Goal: Find specific page/section: Find specific page/section

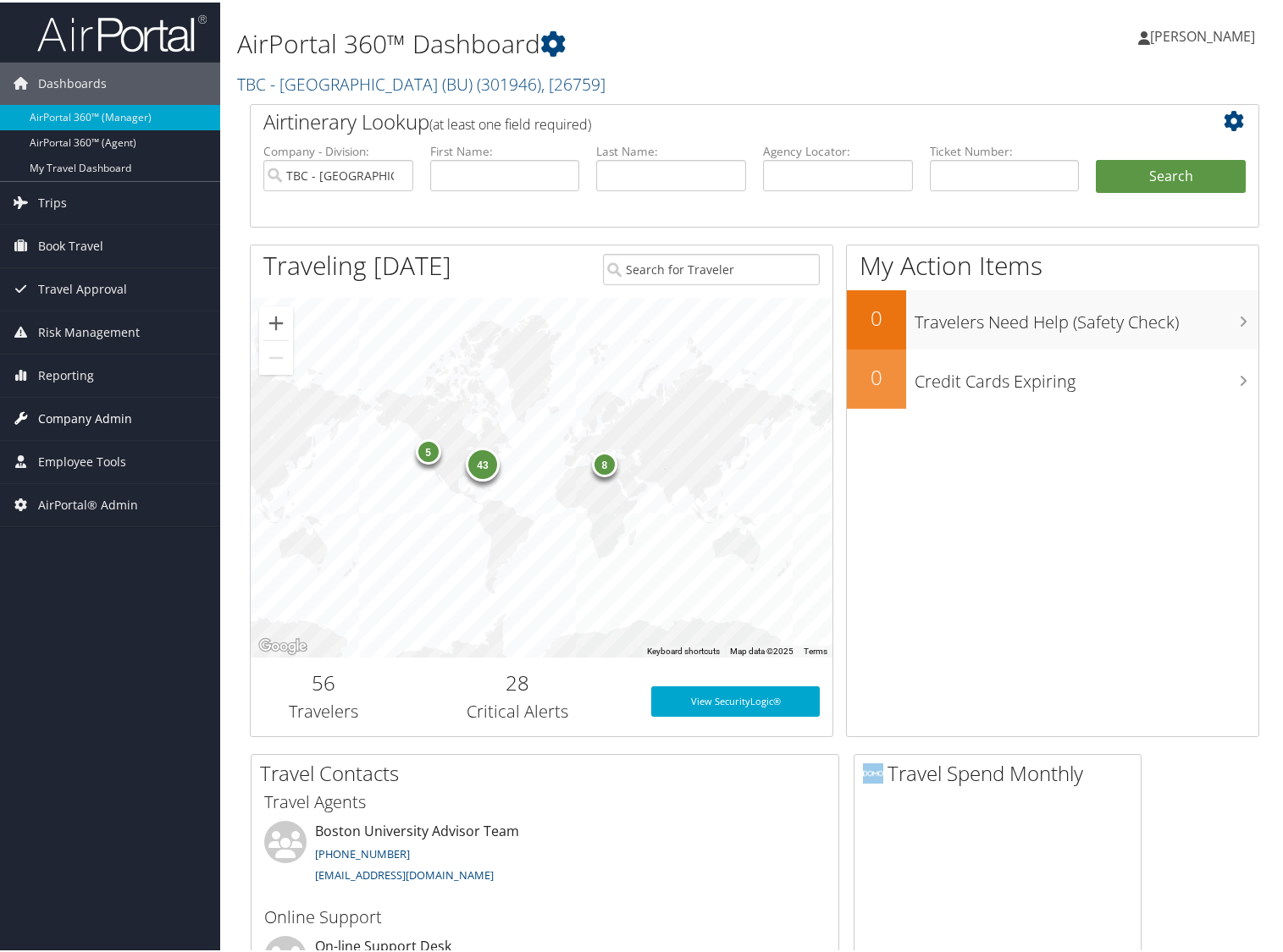
click at [76, 413] on span "Company Admin" at bounding box center [85, 417] width 94 height 43
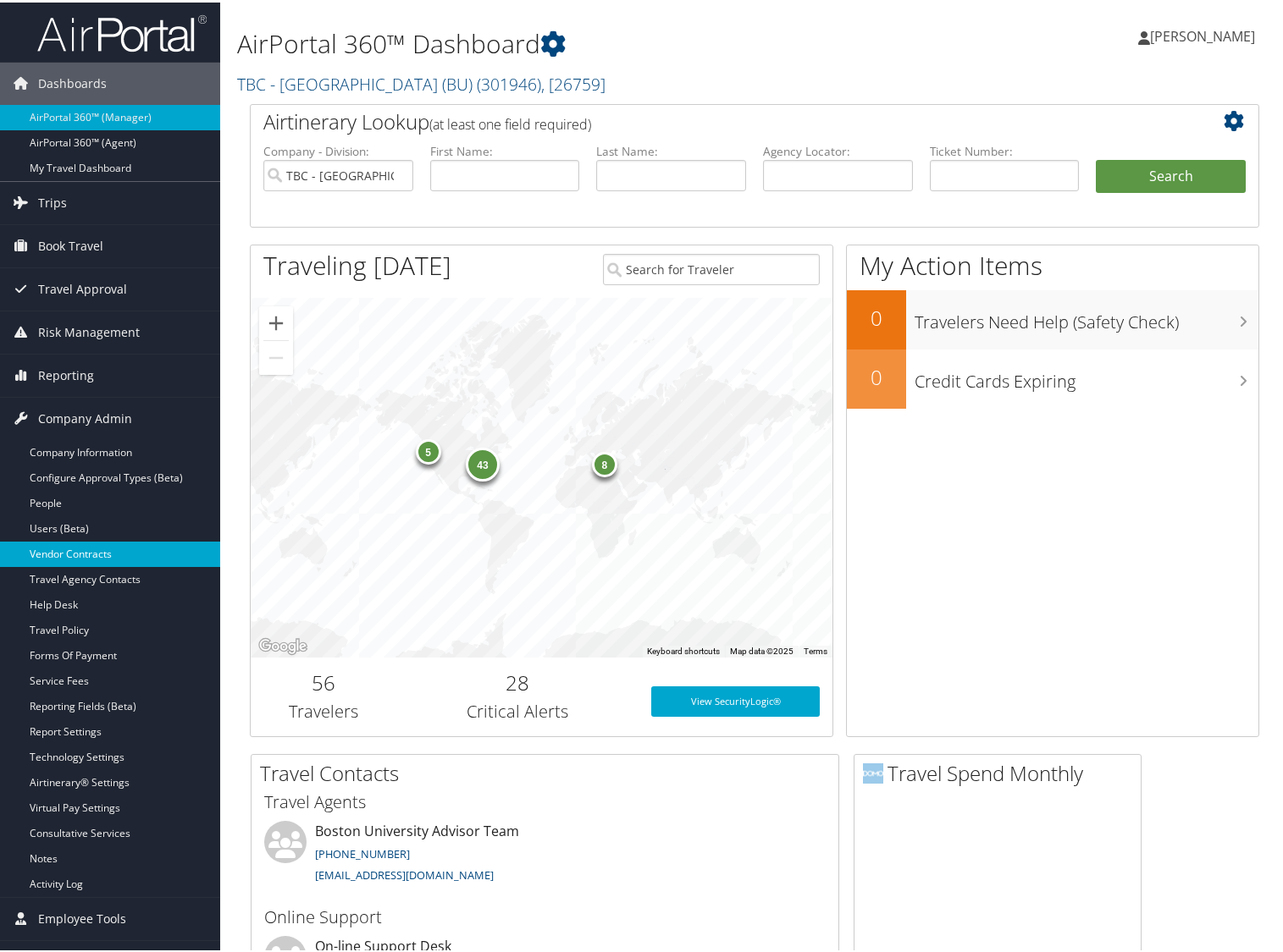
click at [68, 551] on link "Vendor Contracts" at bounding box center [110, 551] width 220 height 26
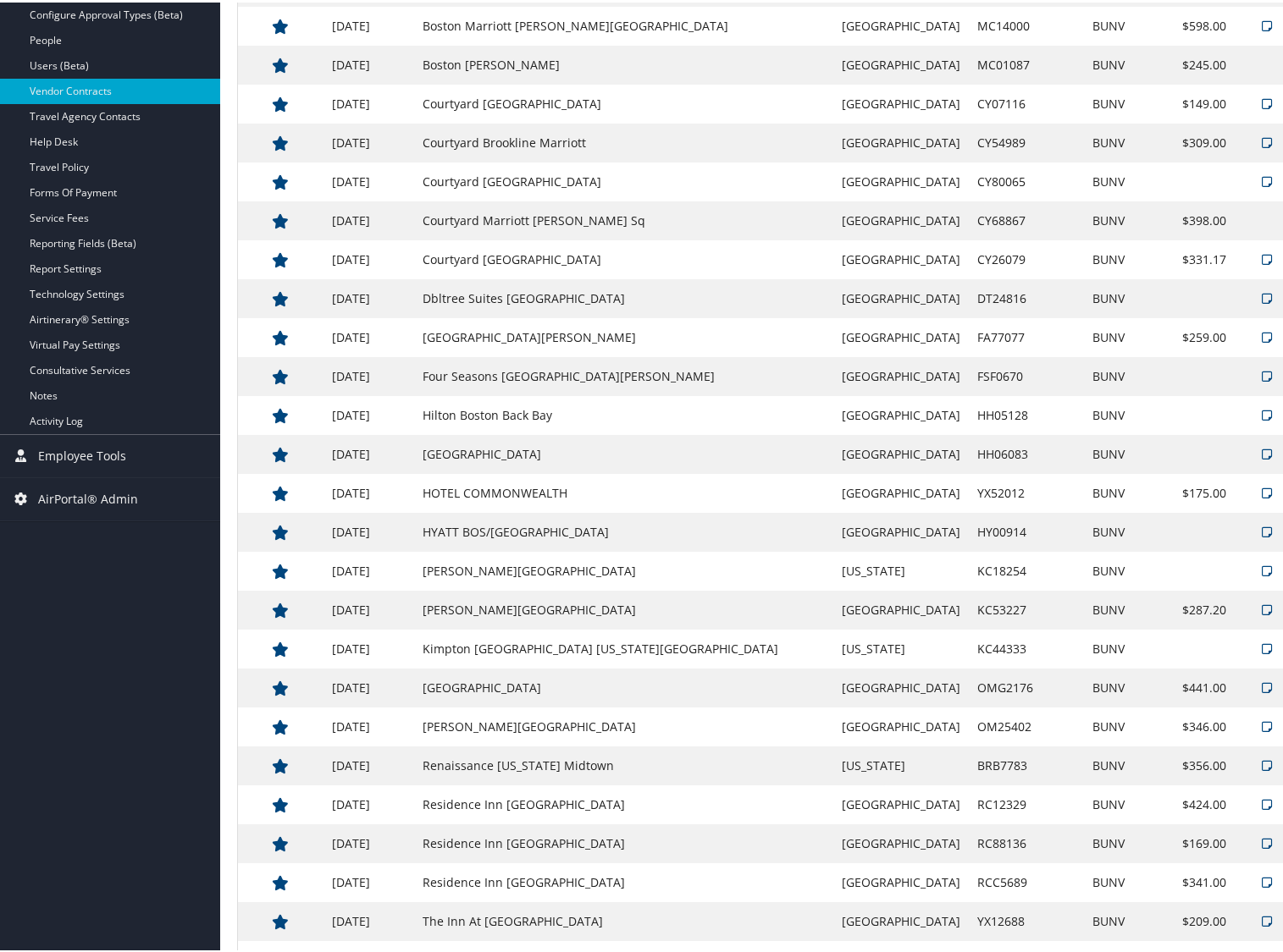
scroll to position [423, 0]
